Goal: Task Accomplishment & Management: Use online tool/utility

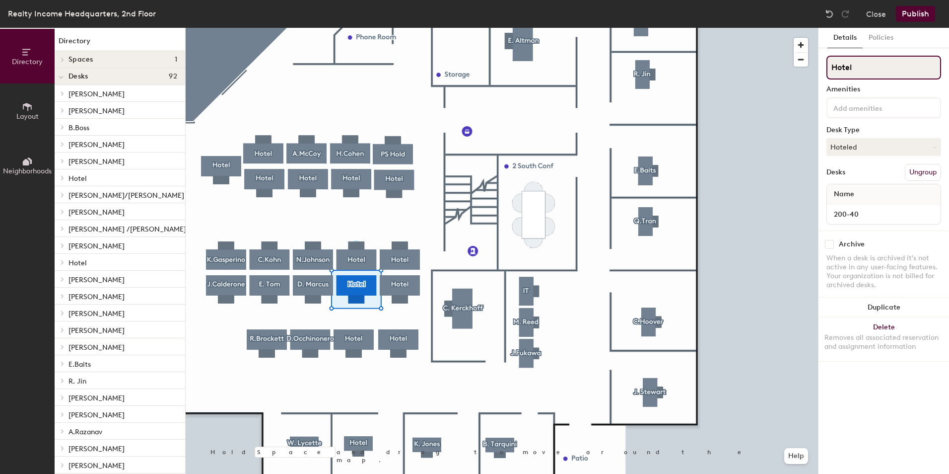
click at [886, 70] on input "Hotel" at bounding box center [884, 68] width 115 height 24
type input "H"
type input "[PERSON_NAME]"
click at [889, 144] on button "Hoteled" at bounding box center [884, 147] width 115 height 18
click at [867, 175] on div "Assigned" at bounding box center [876, 177] width 99 height 15
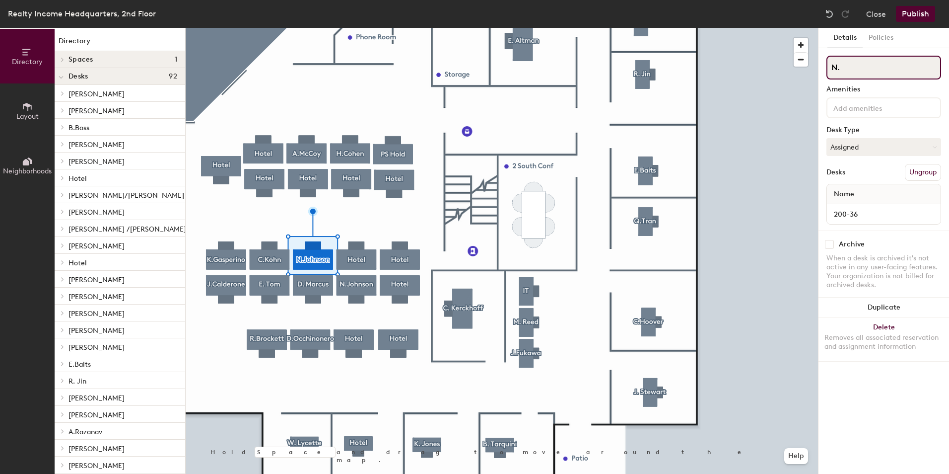
type input "N"
type input "Hotel"
click at [899, 145] on button "Assigned" at bounding box center [884, 147] width 115 height 18
click at [862, 203] on div "Hoteled" at bounding box center [876, 207] width 99 height 15
click at [919, 18] on button "Publish" at bounding box center [915, 14] width 39 height 16
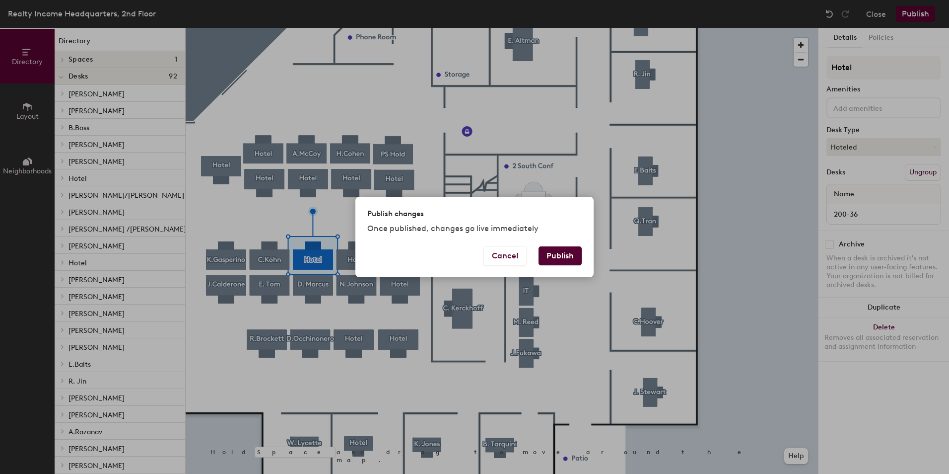
click at [568, 255] on button "Publish" at bounding box center [560, 255] width 43 height 19
